Goal: Navigation & Orientation: Find specific page/section

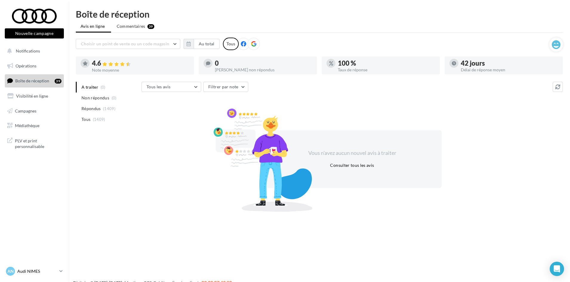
drag, startPoint x: 66, startPoint y: 272, endPoint x: 53, endPoint y: 268, distance: 13.3
click at [63, 271] on div "AN Audi NIMES audi-nime-cou" at bounding box center [34, 273] width 69 height 16
click at [53, 268] on p "Audi NIMES" at bounding box center [37, 271] width 40 height 6
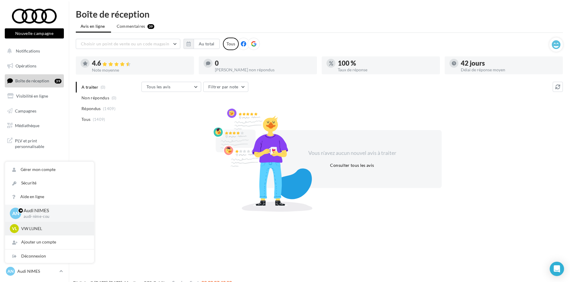
click at [27, 229] on p "VW LUNEL" at bounding box center [54, 228] width 66 height 6
click at [35, 227] on p "VW LUNEL" at bounding box center [54, 228] width 66 height 6
click at [16, 231] on span "VL" at bounding box center [14, 228] width 5 height 6
click at [35, 228] on p "VW LUNEL" at bounding box center [54, 228] width 66 height 6
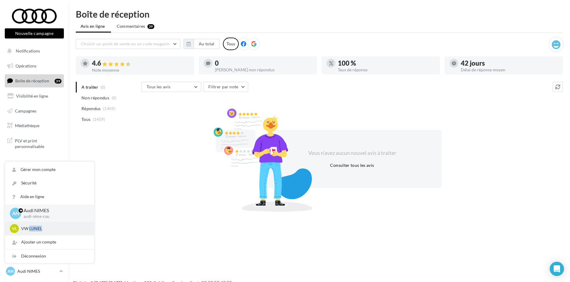
click at [35, 228] on p "VW LUNEL" at bounding box center [54, 228] width 66 height 6
click at [61, 226] on p "VW LUNEL" at bounding box center [54, 228] width 66 height 6
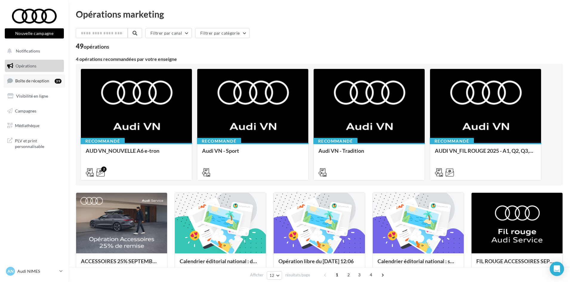
click at [24, 81] on span "Boîte de réception" at bounding box center [32, 80] width 34 height 5
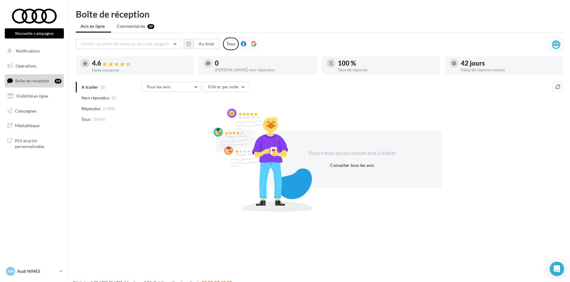
click at [31, 268] on p "Audi NIMES" at bounding box center [37, 271] width 40 height 6
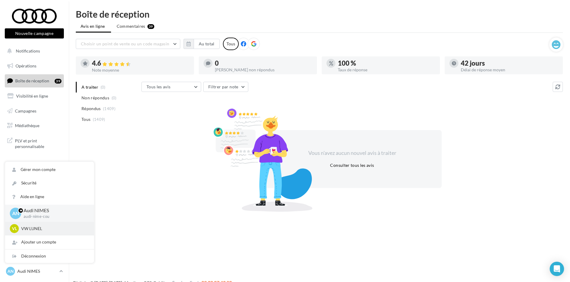
click at [30, 232] on div "VL VW LUNEL vw-lun-eli" at bounding box center [49, 228] width 79 height 9
